Goal: Task Accomplishment & Management: Use online tool/utility

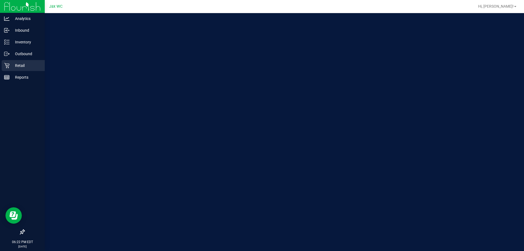
click at [10, 65] on p "Retail" at bounding box center [26, 65] width 33 height 7
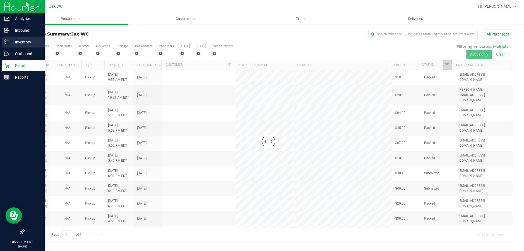
click at [10, 41] on p "Inventory" at bounding box center [26, 42] width 33 height 7
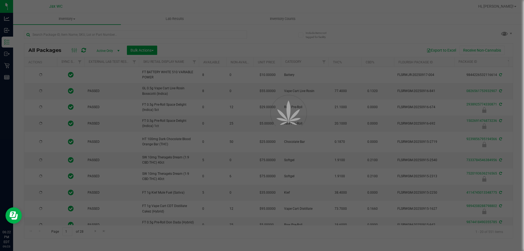
click at [97, 35] on div at bounding box center [262, 125] width 524 height 251
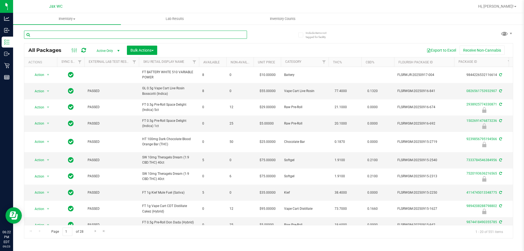
click at [96, 35] on input "text" at bounding box center [135, 35] width 223 height 8
type input "4984764982609667"
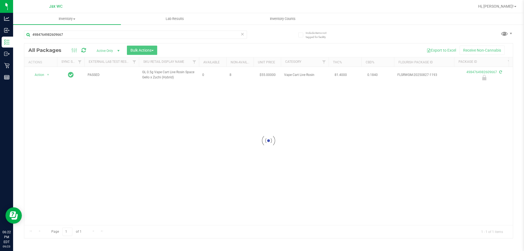
click at [38, 75] on div at bounding box center [268, 140] width 488 height 195
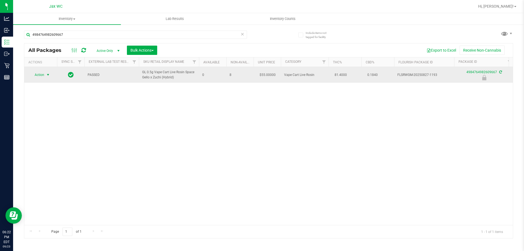
click at [43, 74] on span "Action" at bounding box center [37, 75] width 15 height 8
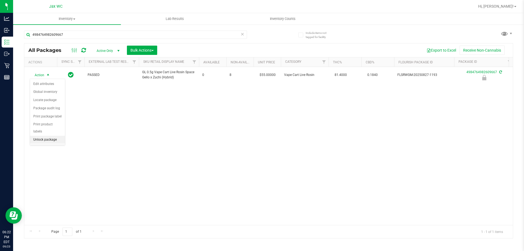
click at [56, 136] on li "Unlock package" at bounding box center [47, 140] width 35 height 8
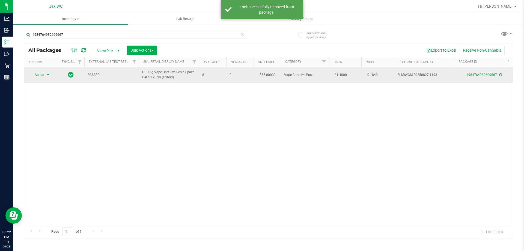
click at [43, 76] on span "Action" at bounding box center [37, 75] width 15 height 8
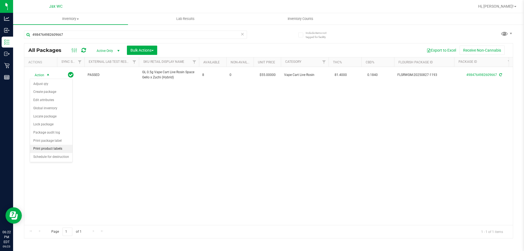
click at [70, 147] on li "Print product labels" at bounding box center [51, 149] width 42 height 8
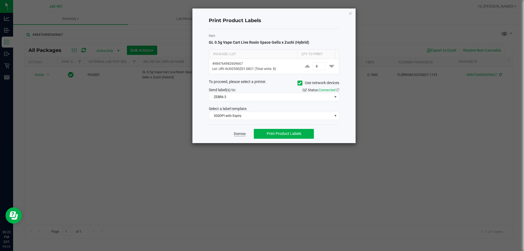
click at [234, 132] on link "Dismiss" at bounding box center [240, 134] width 12 height 5
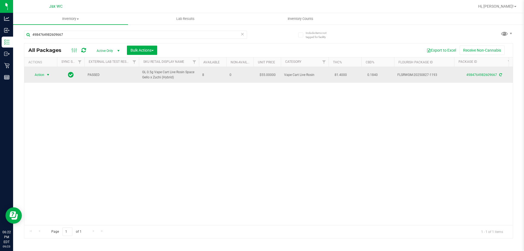
click at [41, 76] on span "Action" at bounding box center [37, 75] width 15 height 8
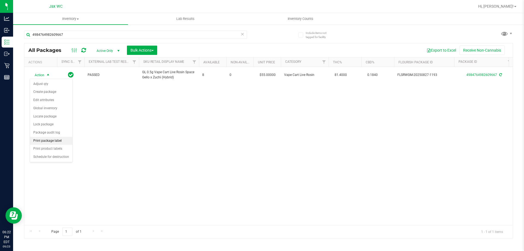
drag, startPoint x: 63, startPoint y: 141, endPoint x: 70, endPoint y: 141, distance: 6.8
click at [63, 141] on li "Print package label" at bounding box center [51, 141] width 42 height 8
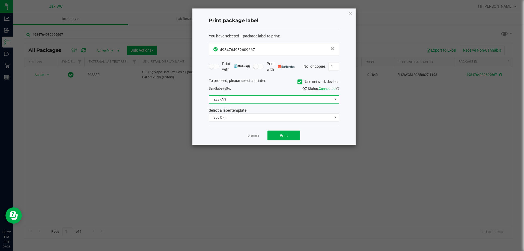
click at [253, 101] on span "ZEBRA-3" at bounding box center [270, 99] width 123 height 8
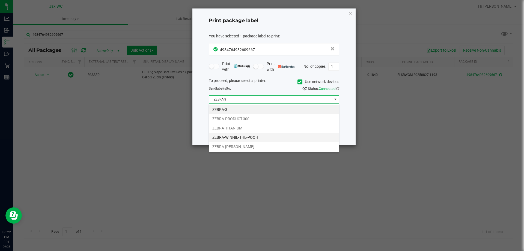
scroll to position [8, 130]
click at [254, 144] on li "ZEBRA-[PERSON_NAME]" at bounding box center [274, 146] width 130 height 9
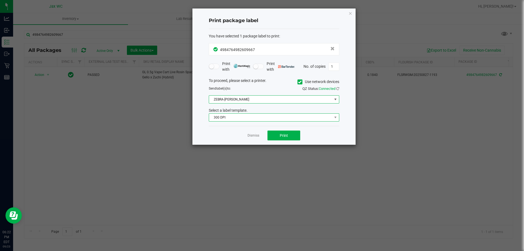
click at [252, 117] on span "300 DPI" at bounding box center [270, 118] width 123 height 8
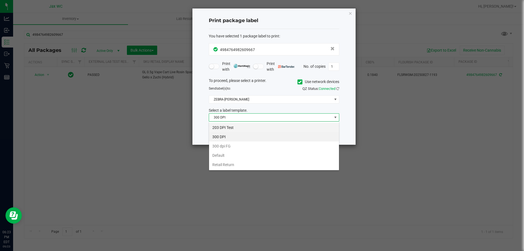
click at [256, 131] on li "203 DPI Test" at bounding box center [274, 127] width 130 height 9
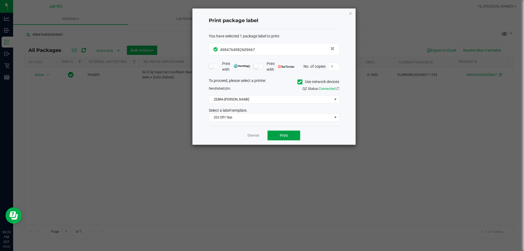
click at [277, 133] on button "Print" at bounding box center [283, 135] width 33 height 10
click at [256, 136] on link "Dismiss" at bounding box center [253, 135] width 12 height 5
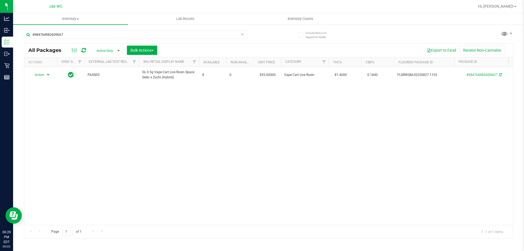
click at [83, 30] on div "4984764982609667" at bounding box center [146, 34] width 244 height 17
click at [85, 37] on input "4984764982609667" at bounding box center [135, 35] width 223 height 8
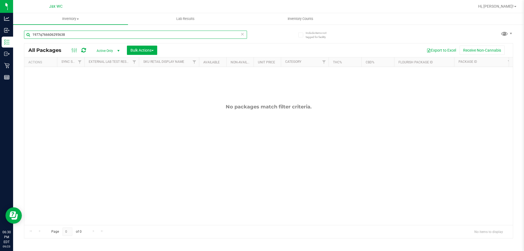
click at [77, 36] on input "1977q766606295638" at bounding box center [135, 35] width 223 height 8
type input "1977766606295638"
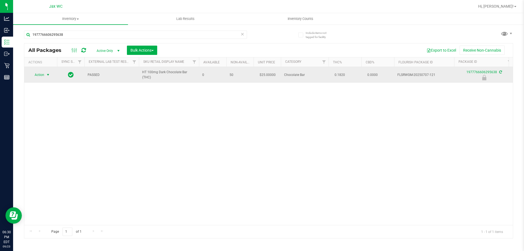
click at [46, 76] on span "select" at bounding box center [48, 75] width 4 height 4
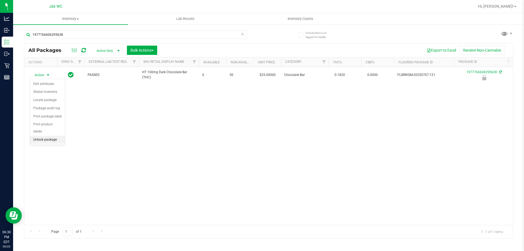
click at [59, 136] on li "Unlock package" at bounding box center [47, 140] width 35 height 8
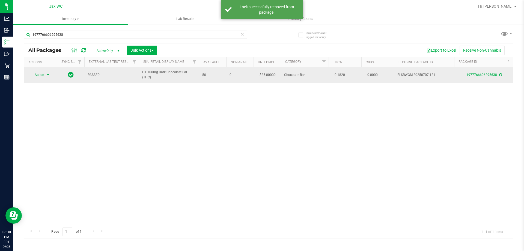
click at [40, 75] on span "Action" at bounding box center [37, 75] width 15 height 8
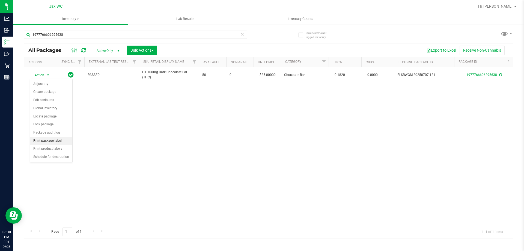
click at [69, 140] on li "Print package label" at bounding box center [51, 141] width 42 height 8
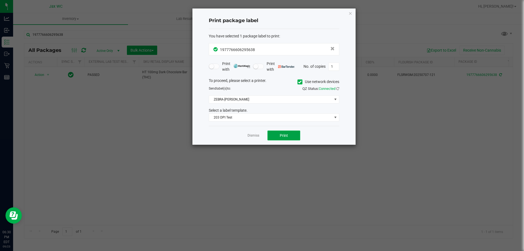
click at [282, 132] on button "Print" at bounding box center [283, 135] width 33 height 10
click at [254, 133] on link "Dismiss" at bounding box center [253, 135] width 12 height 5
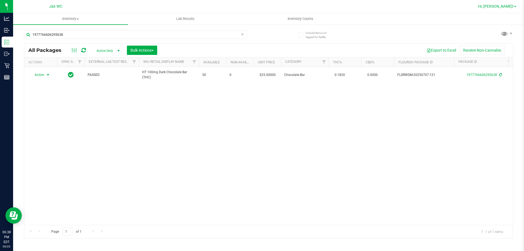
click at [504, 5] on span "Hi, [PERSON_NAME]!" at bounding box center [495, 6] width 35 height 4
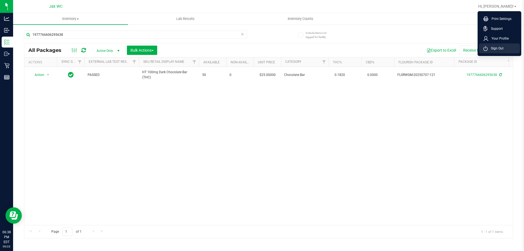
click at [494, 44] on li "Sign Out" at bounding box center [499, 48] width 41 height 10
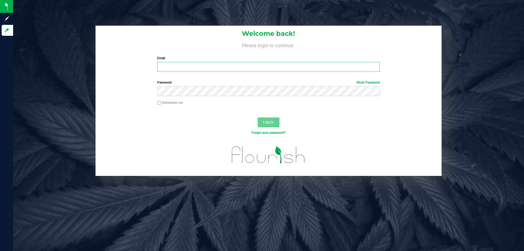
click at [270, 62] on input "Email" at bounding box center [268, 67] width 222 height 10
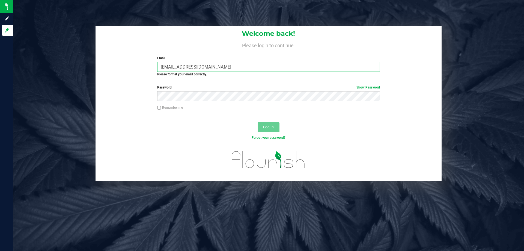
type input "[EMAIL_ADDRESS][DOMAIN_NAME]"
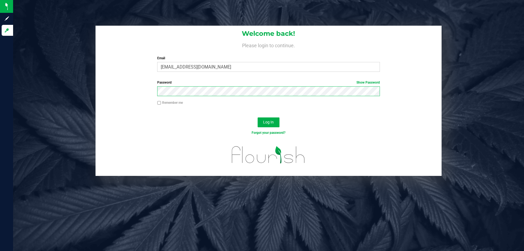
click at [258, 117] on button "Log In" at bounding box center [269, 122] width 22 height 10
